Goal: Task Accomplishment & Management: Use online tool/utility

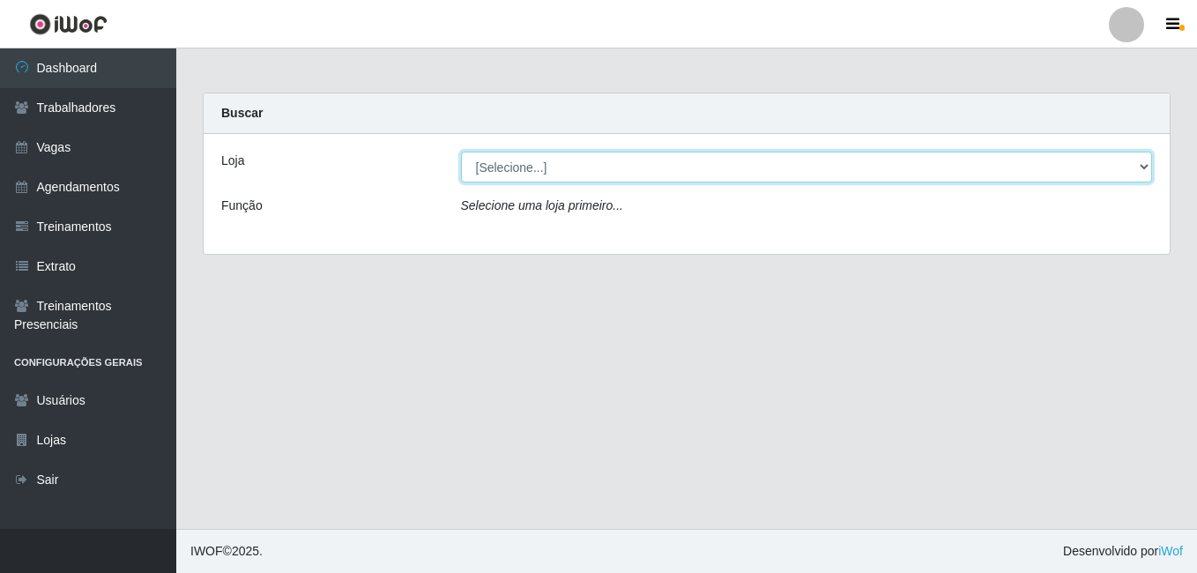
click at [553, 181] on select "[Selecione...] BL Importadora" at bounding box center [807, 167] width 692 height 31
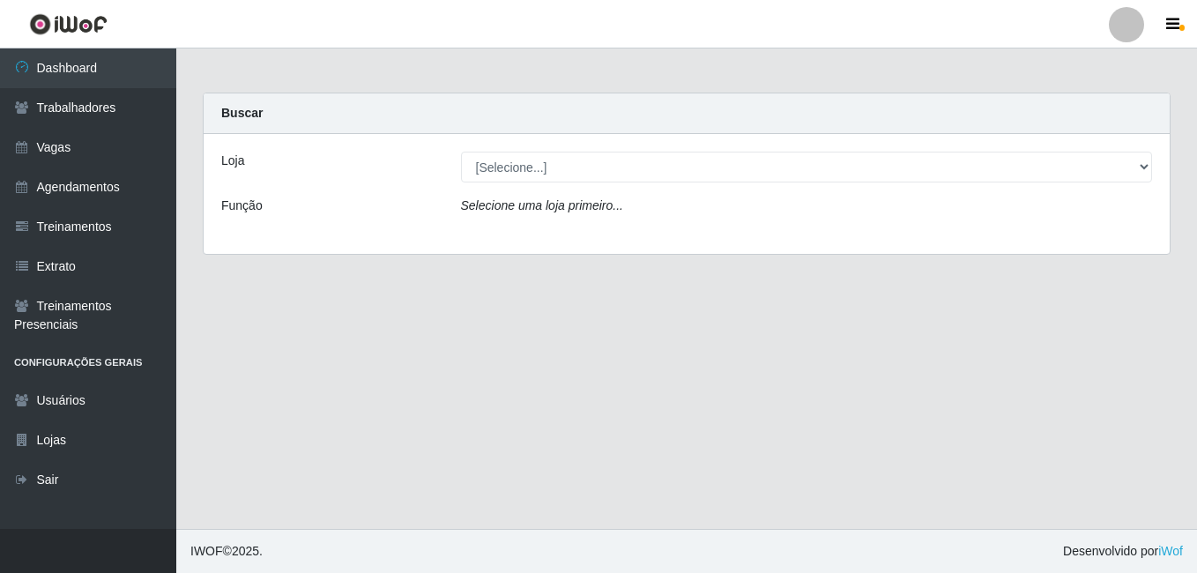
click at [554, 237] on div "Loja [Selecione...] BL Importadora Função Selecione uma loja primeiro..." at bounding box center [687, 194] width 966 height 120
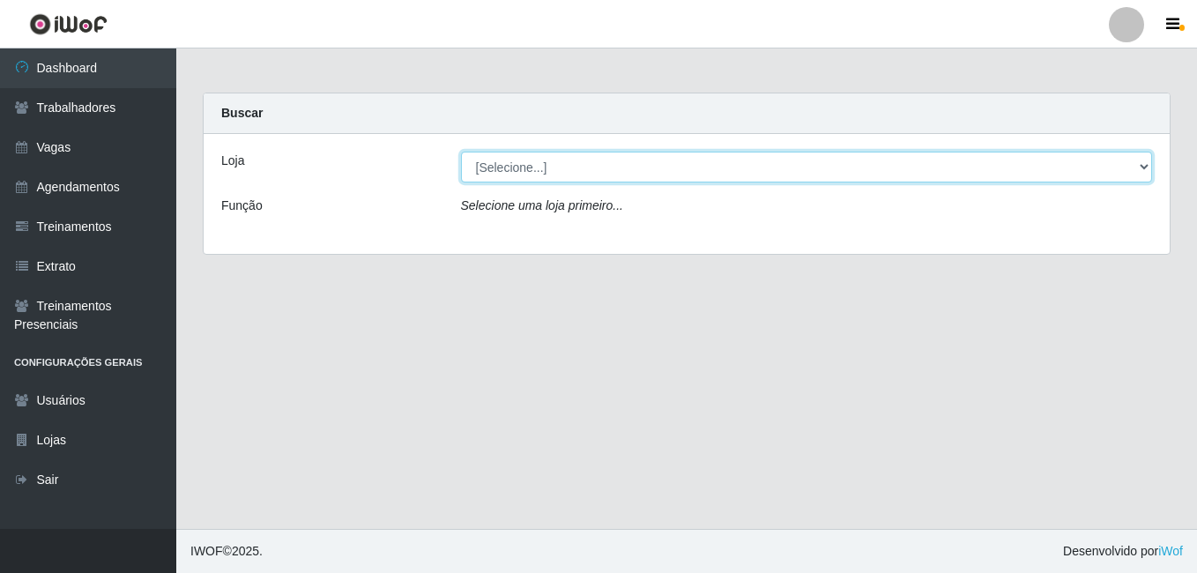
click at [547, 160] on select "[Selecione...] BL Importadora" at bounding box center [807, 167] width 692 height 31
click at [461, 152] on select "[Selecione...] BL Importadora" at bounding box center [807, 167] width 692 height 31
click at [549, 175] on select "[Selecione...] BL Importadora" at bounding box center [807, 167] width 692 height 31
select select "259"
click at [461, 152] on select "[Selecione...] BL Importadora" at bounding box center [807, 167] width 692 height 31
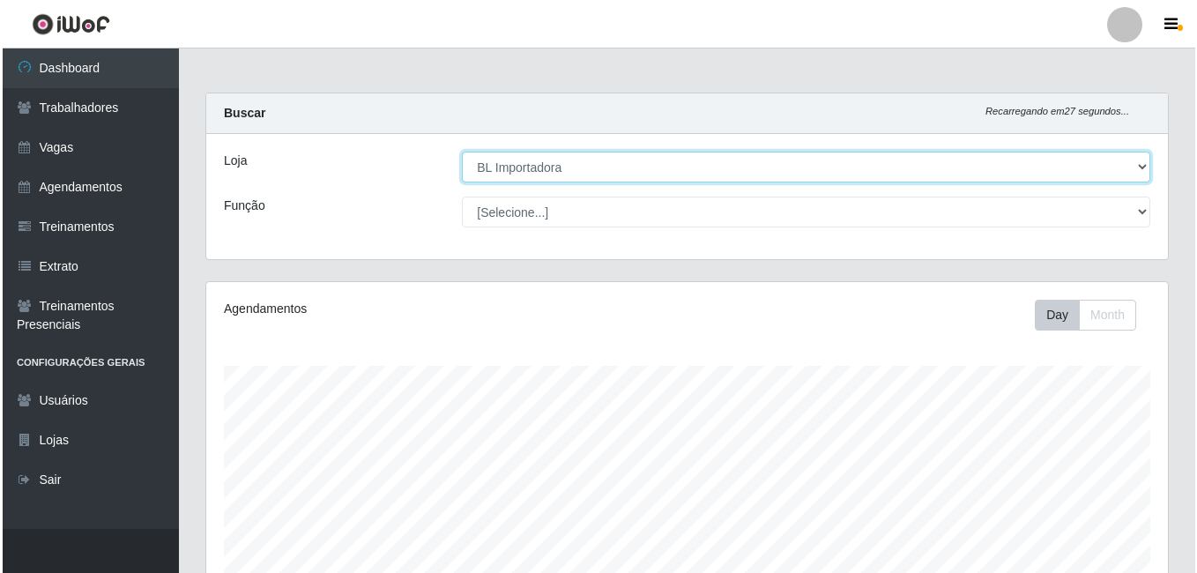
scroll to position [441, 0]
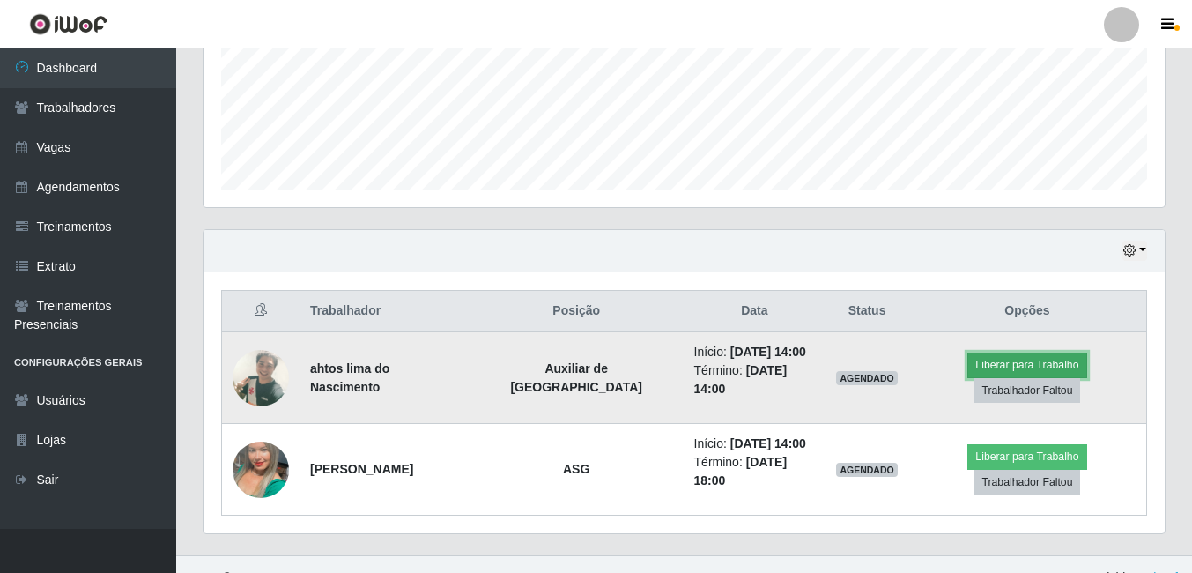
click at [1001, 377] on button "Liberar para Trabalho" at bounding box center [1027, 365] width 119 height 25
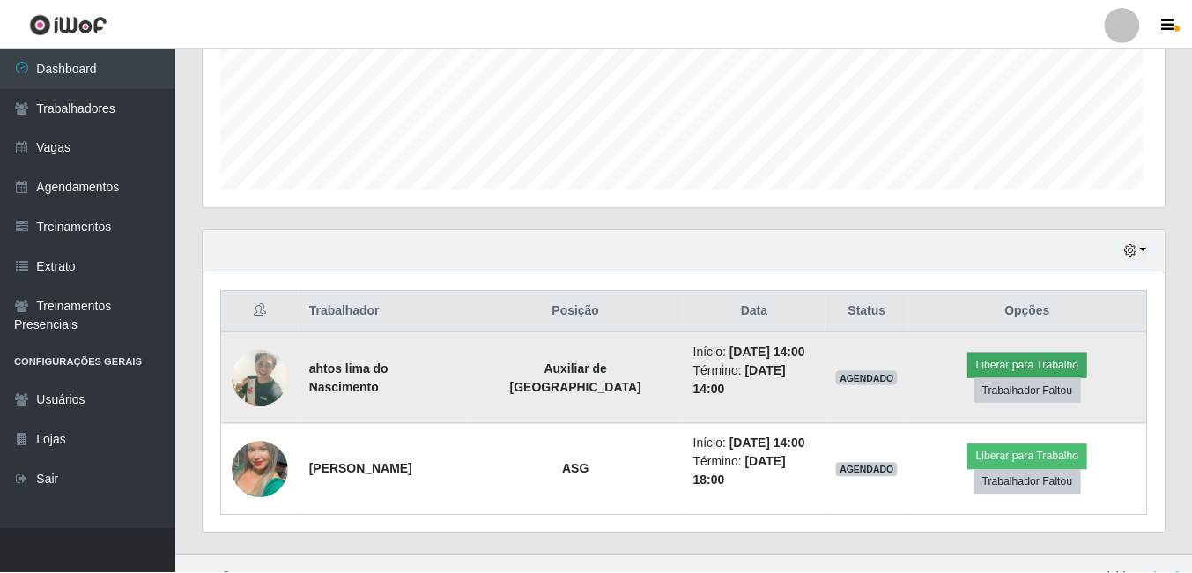
scroll to position [366, 953]
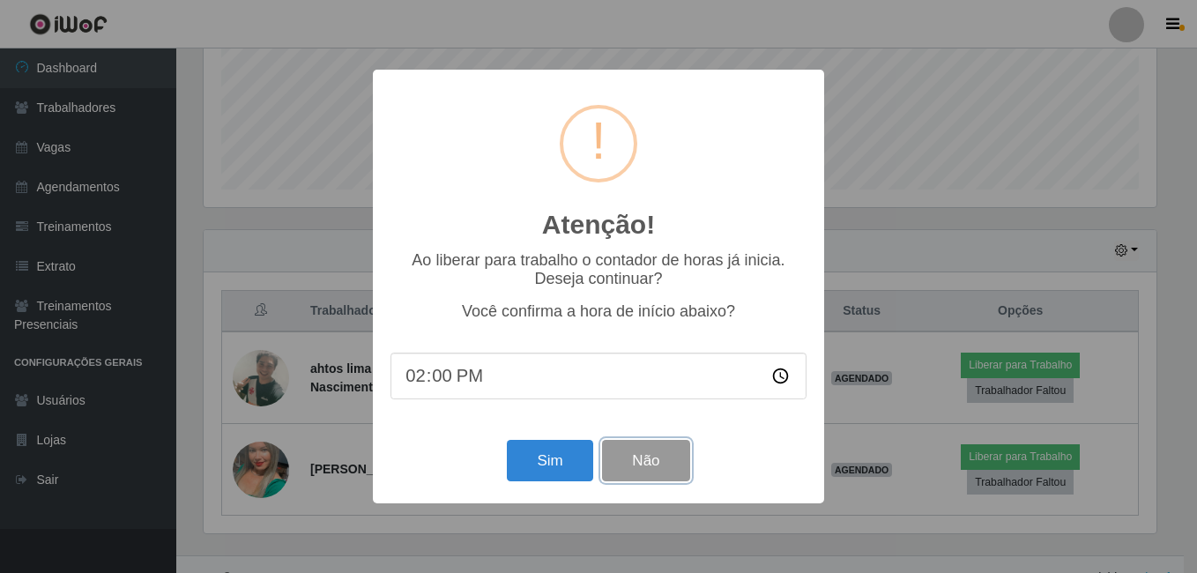
click at [630, 471] on button "Não" at bounding box center [645, 460] width 87 height 41
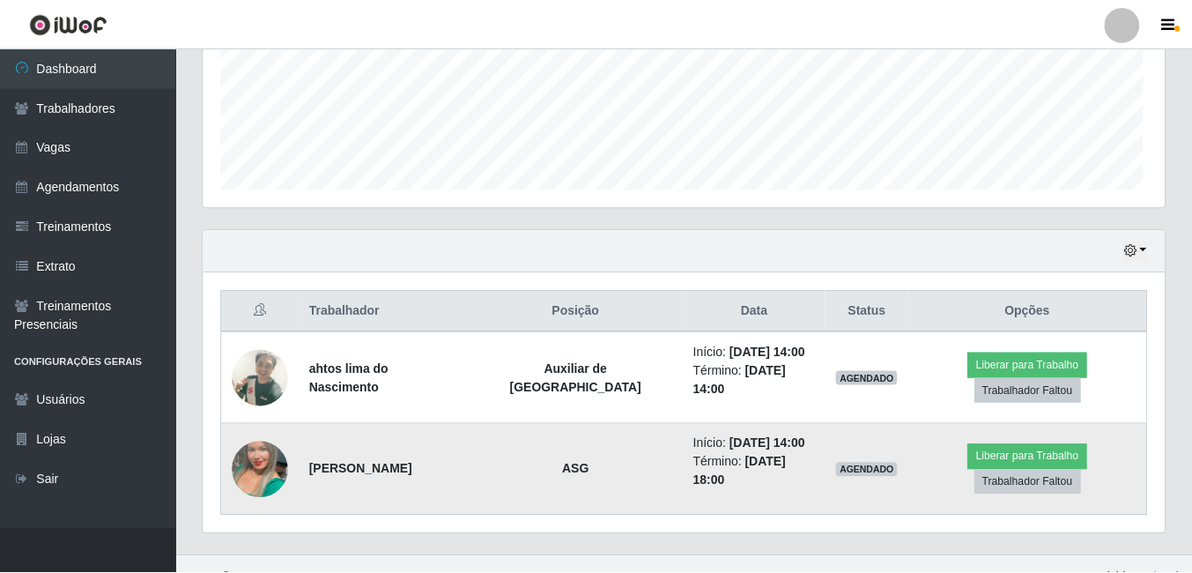
scroll to position [366, 962]
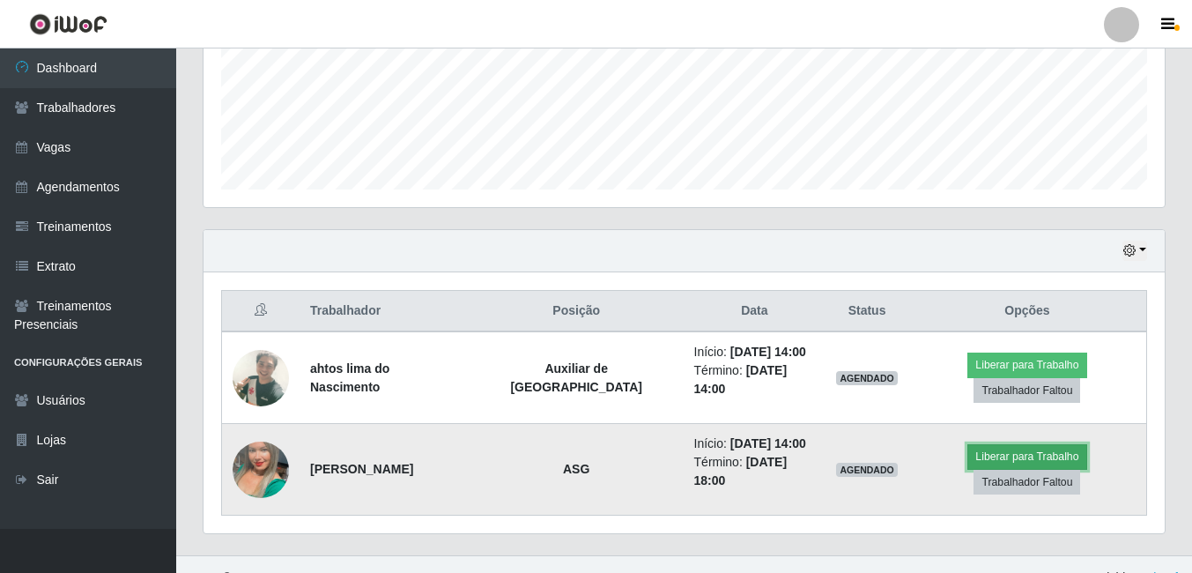
click at [968, 451] on button "Liberar para Trabalho" at bounding box center [1027, 456] width 119 height 25
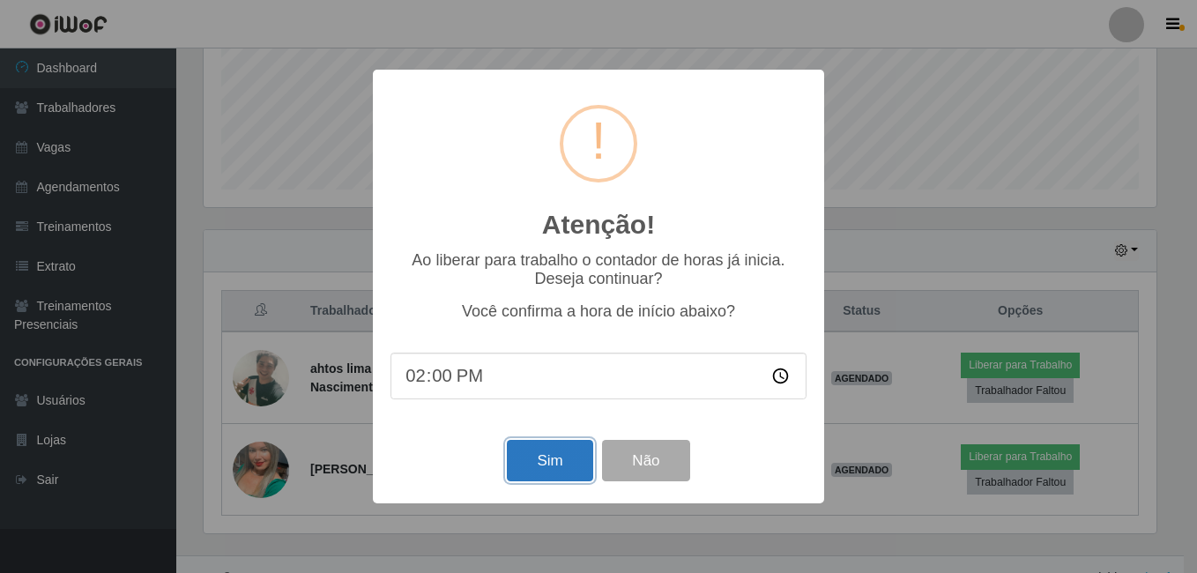
click at [530, 457] on button "Sim" at bounding box center [549, 460] width 85 height 41
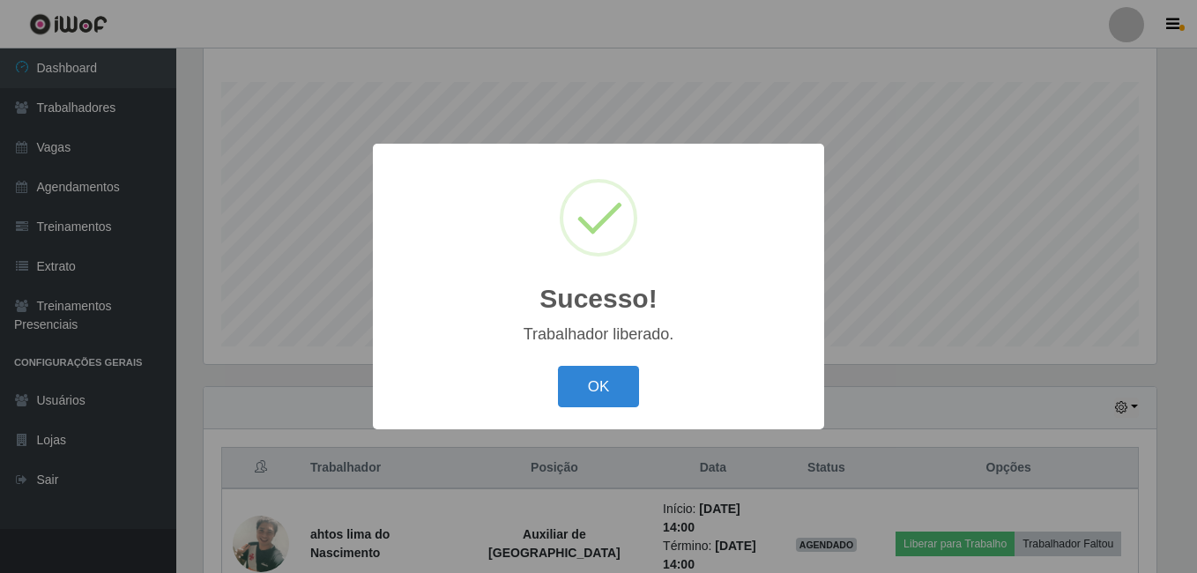
click at [587, 410] on div "OK Cancel" at bounding box center [598, 386] width 416 height 50
click at [590, 401] on button "OK" at bounding box center [599, 386] width 82 height 41
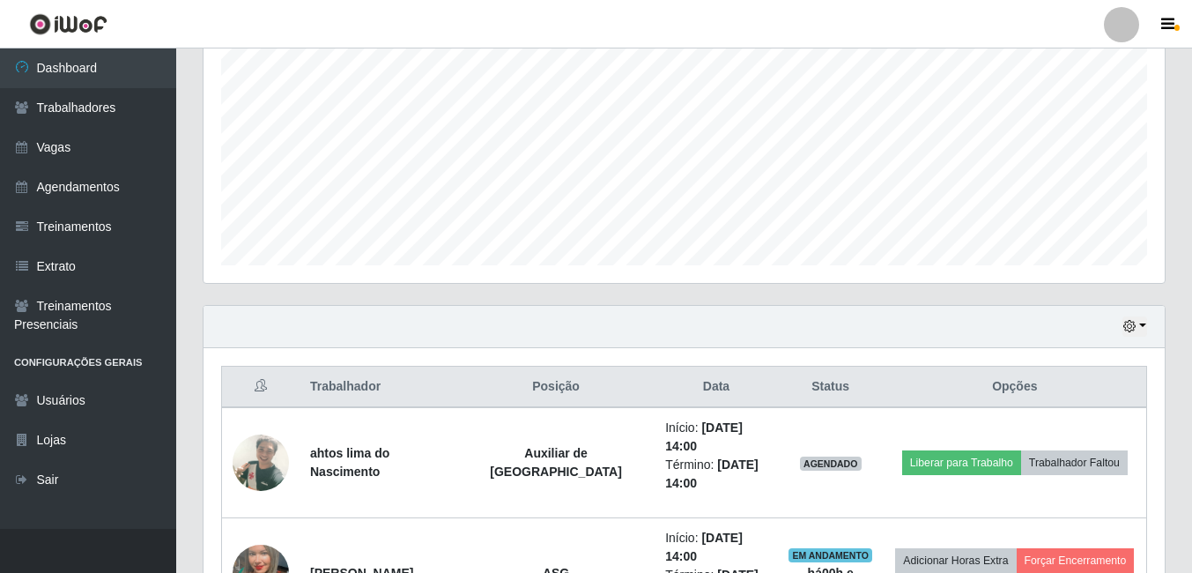
scroll to position [467, 0]
